Goal: Task Accomplishment & Management: Use online tool/utility

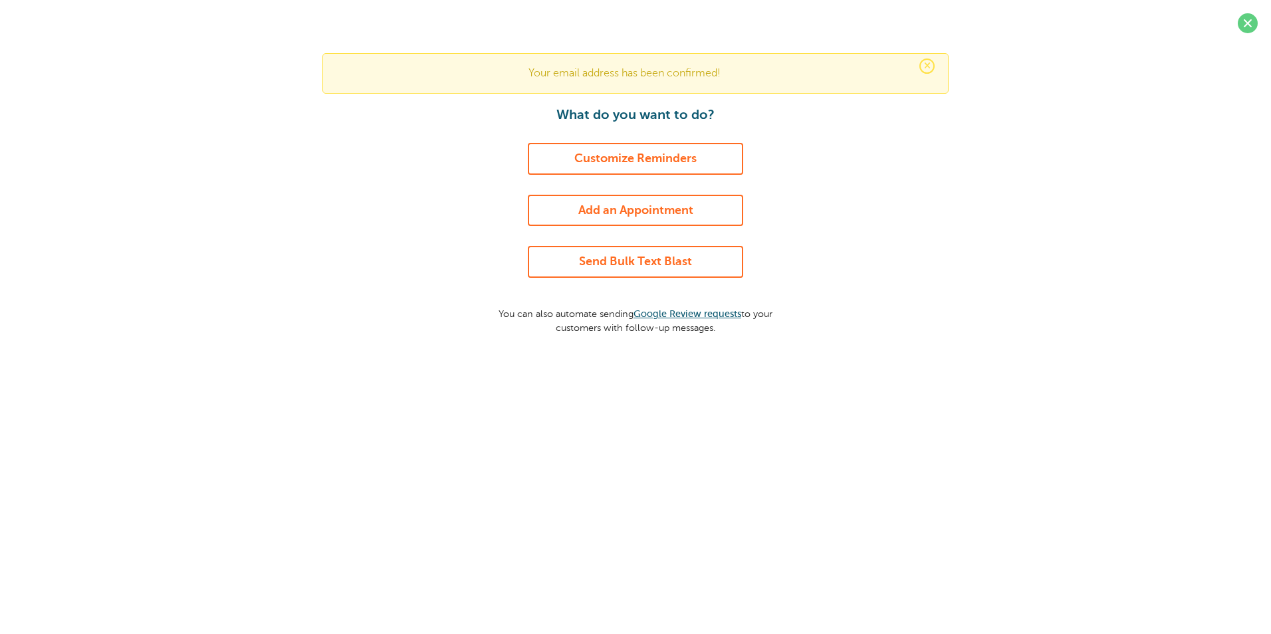
click at [556, 264] on link "Send Bulk Text Blast" at bounding box center [635, 262] width 215 height 32
